Goal: Browse casually

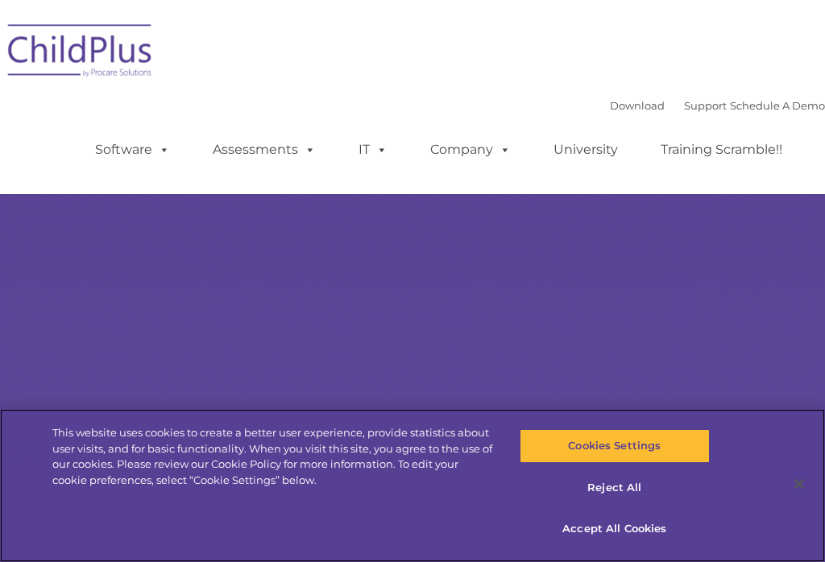
select select "MEDIUM"
click at [631, 487] on button "Reject All" at bounding box center [614, 488] width 190 height 34
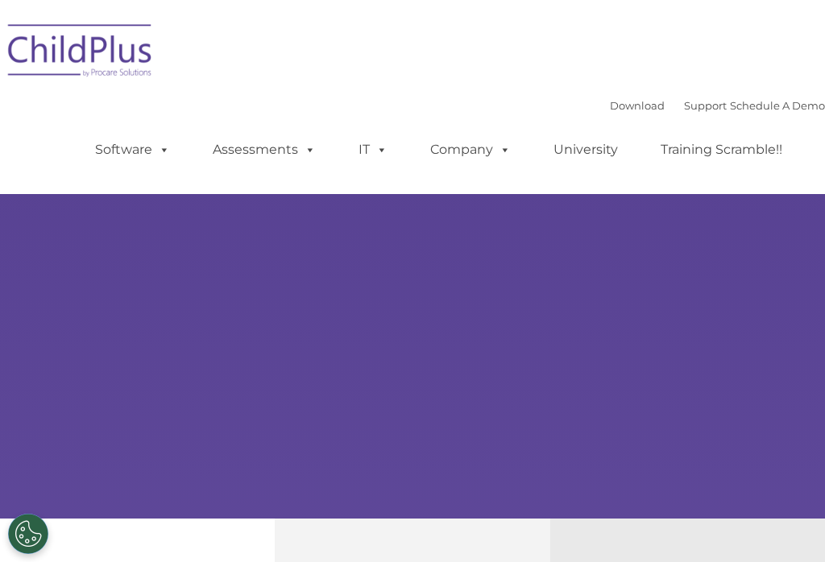
select select "MEDIUM"
